Goal: Navigation & Orientation: Find specific page/section

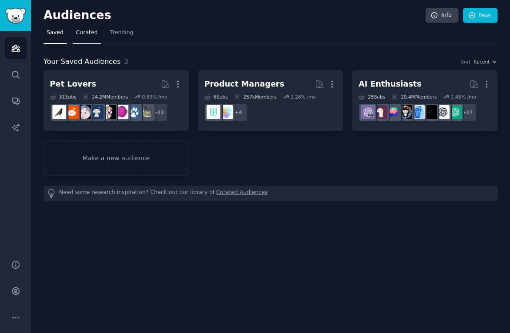
click at [89, 34] on span "Curated" at bounding box center [87, 33] width 22 height 8
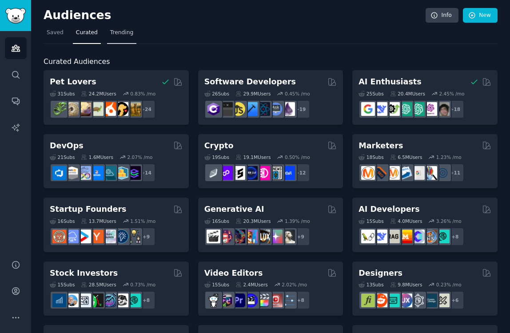
click at [116, 37] on link "Trending" at bounding box center [121, 35] width 29 height 18
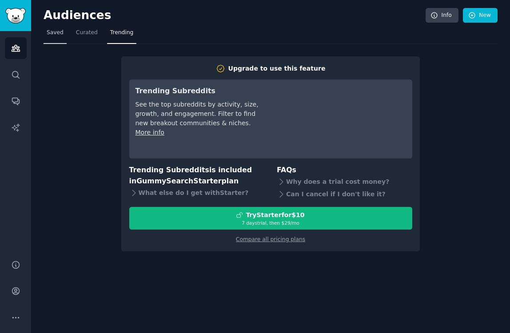
click at [57, 37] on link "Saved" at bounding box center [55, 35] width 23 height 18
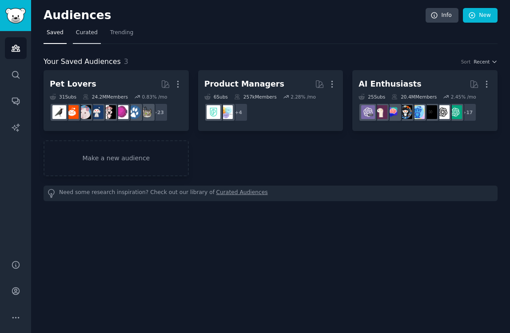
click at [86, 38] on link "Curated" at bounding box center [87, 35] width 28 height 18
